Goal: Task Accomplishment & Management: Use online tool/utility

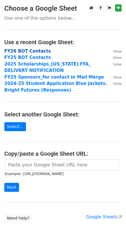
click at [35, 50] on strong "FY26 BOT Contacts" at bounding box center [27, 51] width 47 height 5
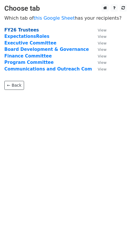
click at [25, 29] on strong "FY26 Trustees" at bounding box center [21, 29] width 34 height 5
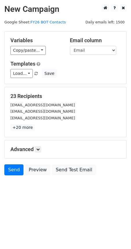
click at [19, 55] on div "Variables Copy/paste... {{First Name}} {{Last Name}} {{Email}} {{Mobile Phone}}…" at bounding box center [65, 57] width 121 height 52
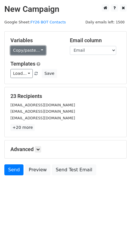
click at [21, 52] on link "Copy/paste..." at bounding box center [27, 50] width 35 height 9
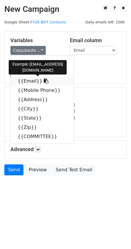
click at [29, 83] on link "{{Email}}" at bounding box center [42, 81] width 63 height 9
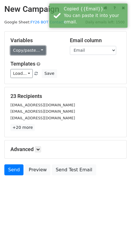
click at [39, 49] on link "Copy/paste..." at bounding box center [27, 50] width 35 height 9
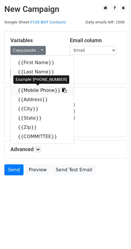
click at [31, 90] on link "{{Mobile Phone}}" at bounding box center [42, 90] width 63 height 9
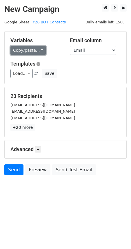
click at [30, 49] on link "Copy/paste..." at bounding box center [27, 50] width 35 height 9
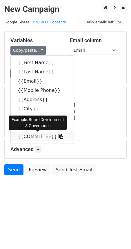
click at [58, 136] on icon at bounding box center [60, 136] width 5 height 5
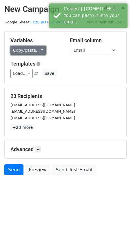
click at [36, 53] on link "Copy/paste..." at bounding box center [27, 50] width 35 height 9
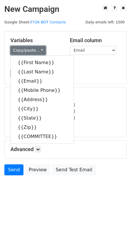
click at [36, 53] on link "Copy/paste..." at bounding box center [27, 50] width 35 height 9
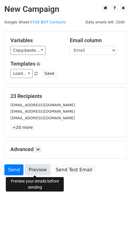
click at [33, 169] on link "Preview" at bounding box center [37, 169] width 25 height 11
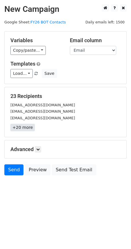
click at [23, 127] on link "+20 more" at bounding box center [22, 127] width 24 height 7
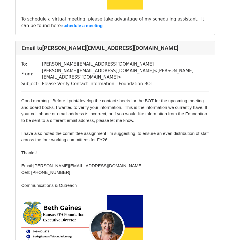
scroll to position [1762, 0]
